Goal: Use online tool/utility: Utilize a website feature to perform a specific function

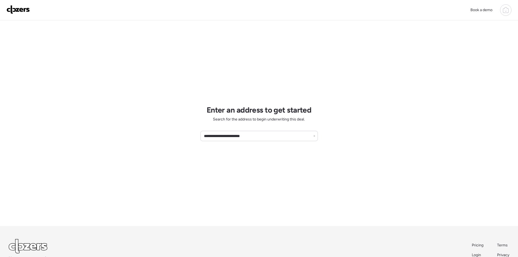
drag, startPoint x: 251, startPoint y: 140, endPoint x: 182, endPoint y: 146, distance: 69.4
click at [182, 146] on div "**********" at bounding box center [259, 146] width 518 height 293
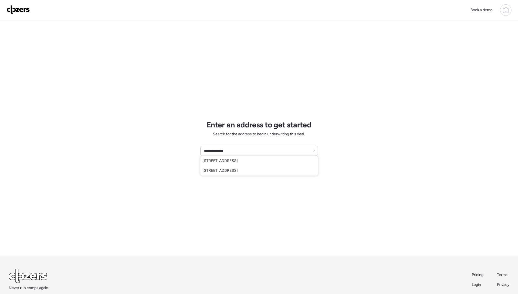
click at [238, 161] on span "1813 7th St W, Bradenton, FL, 34205" at bounding box center [220, 160] width 35 height 5
type input "**********"
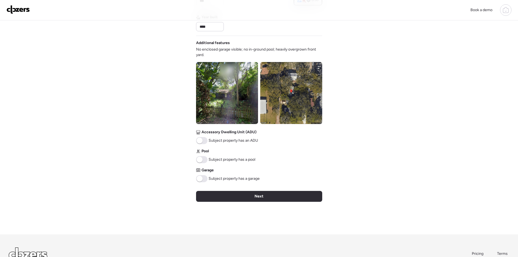
scroll to position [208, 0]
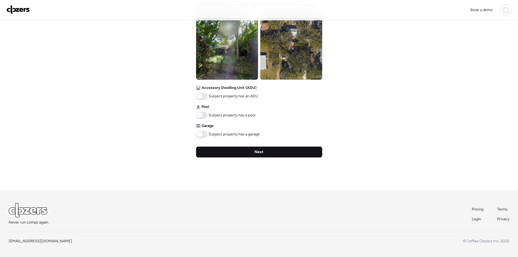
click at [264, 149] on div "Next" at bounding box center [259, 152] width 126 height 11
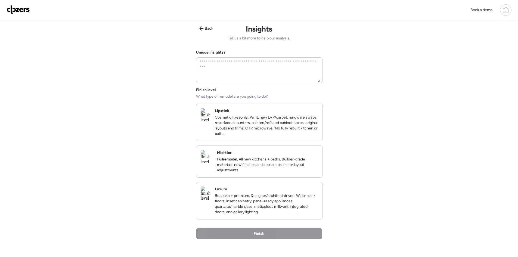
scroll to position [0, 0]
click at [266, 166] on p "Full remodel . All new kitchens + baths. Builder-grade materials, new finishes …" at bounding box center [267, 165] width 101 height 16
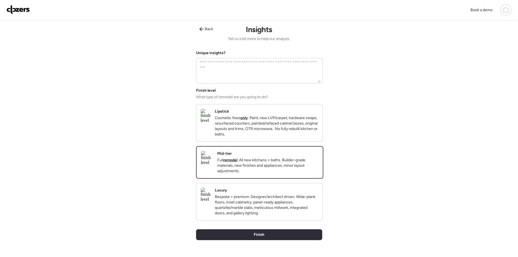
click at [282, 136] on p "Cosmetic fixes only : Paint, new LVP/carpet, hardware swaps, resurfaced counter…" at bounding box center [266, 126] width 103 height 22
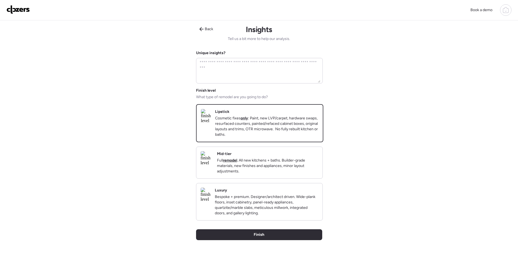
click at [260, 163] on div "Mid-tier Full remodel . All new kitchens + baths. Builder-grade materials, new …" at bounding box center [267, 162] width 101 height 23
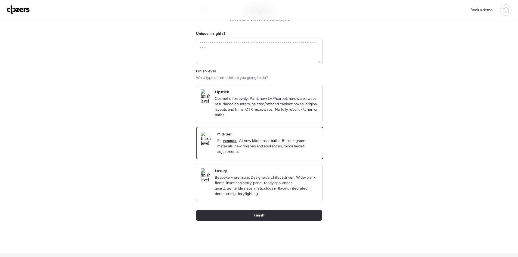
scroll to position [36, 0]
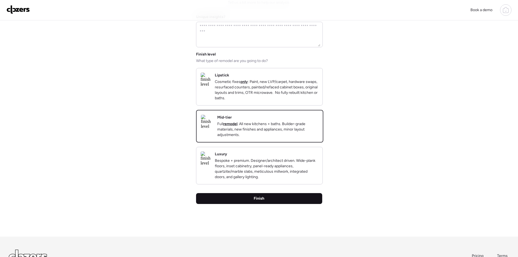
click at [275, 204] on div "Finish" at bounding box center [259, 198] width 126 height 11
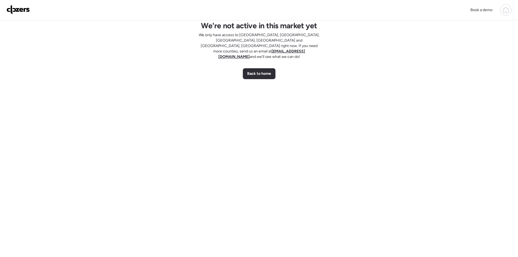
scroll to position [0, 0]
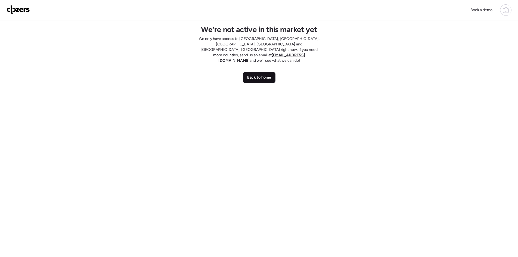
click at [253, 75] on span "Back to home" at bounding box center [259, 77] width 24 height 5
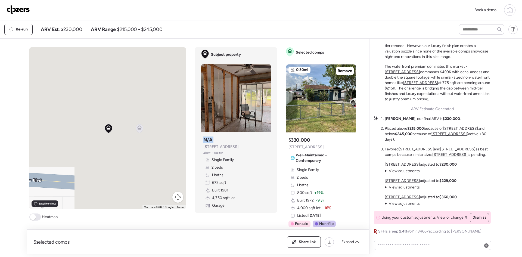
scroll to position [273, 0]
